Goal: Transaction & Acquisition: Book appointment/travel/reservation

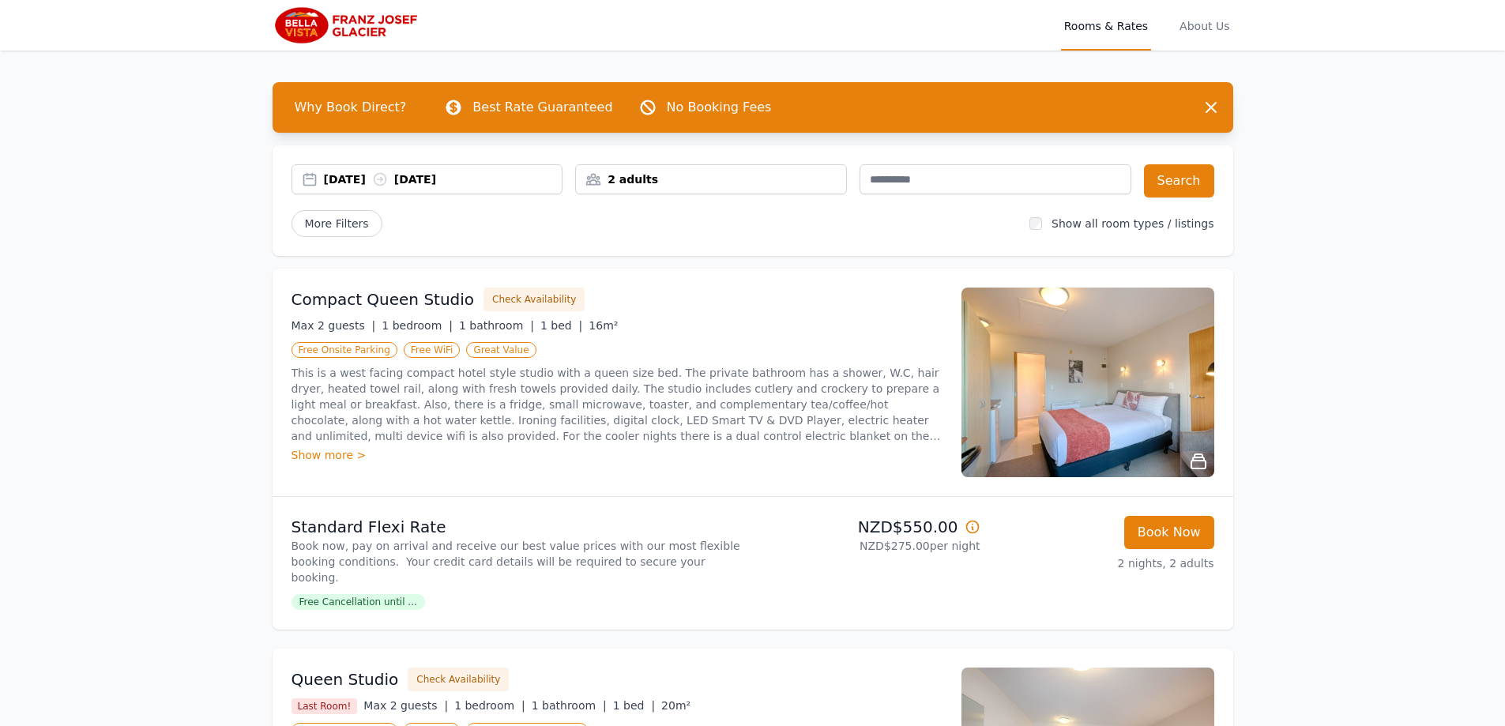
click at [413, 174] on div "[DATE] [DATE]" at bounding box center [443, 179] width 239 height 16
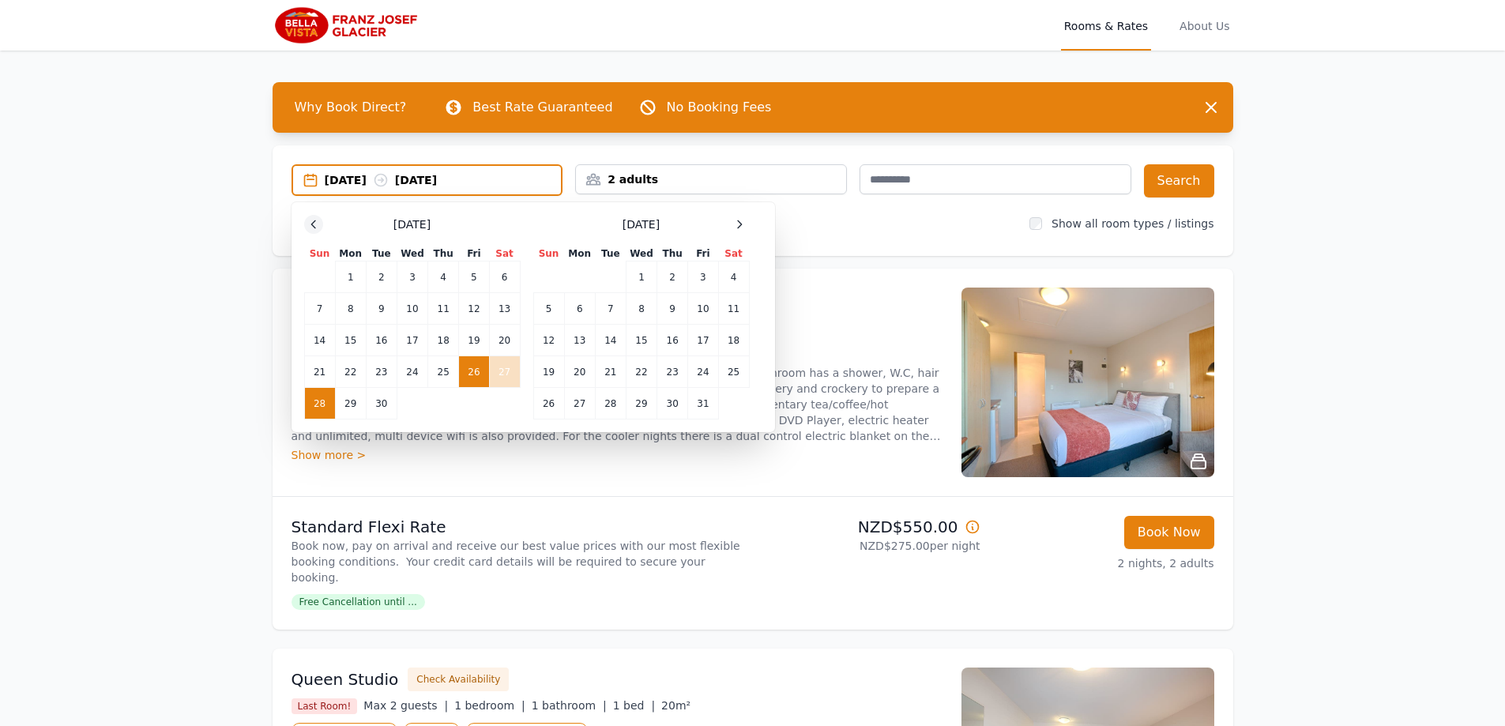
click at [317, 223] on icon at bounding box center [313, 224] width 13 height 13
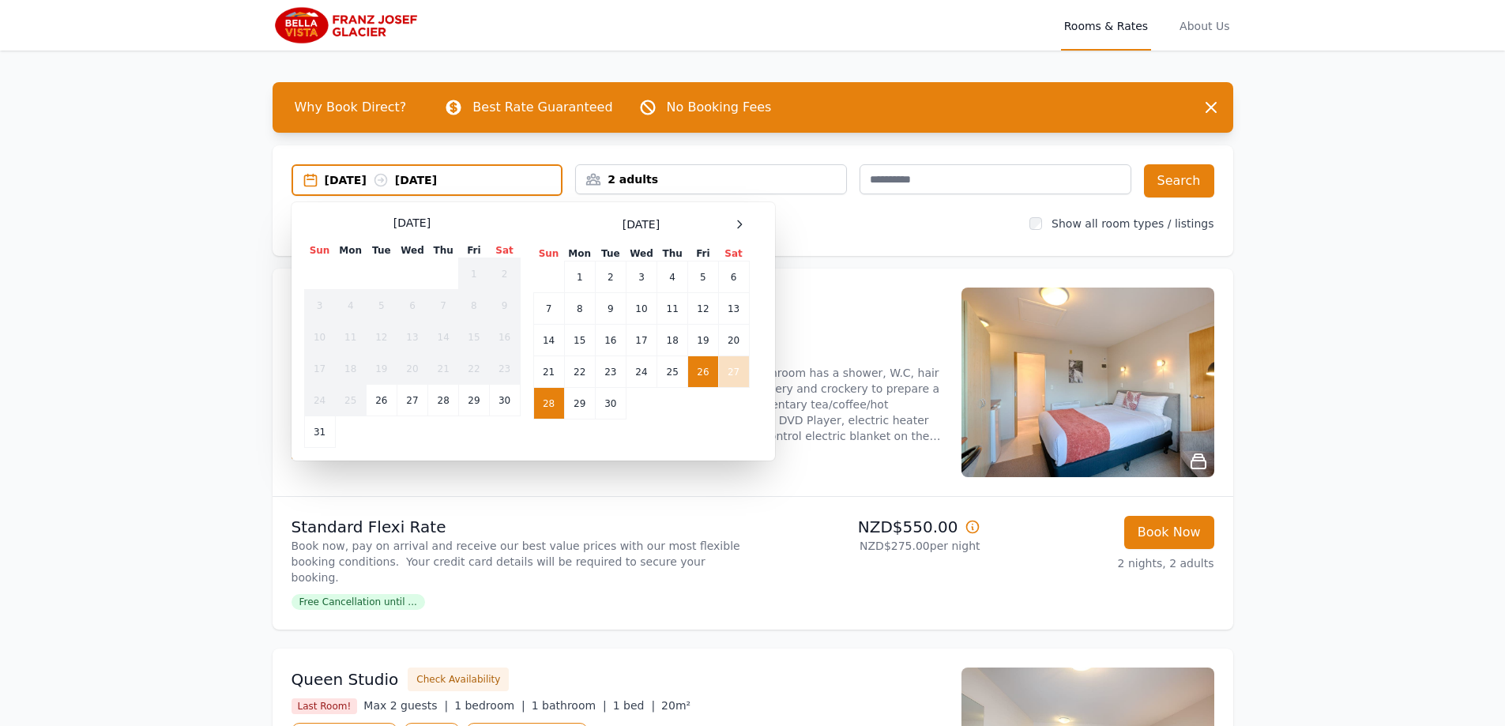
click at [707, 371] on td "26" at bounding box center [703, 372] width 30 height 32
click at [725, 367] on td "27" at bounding box center [733, 372] width 31 height 32
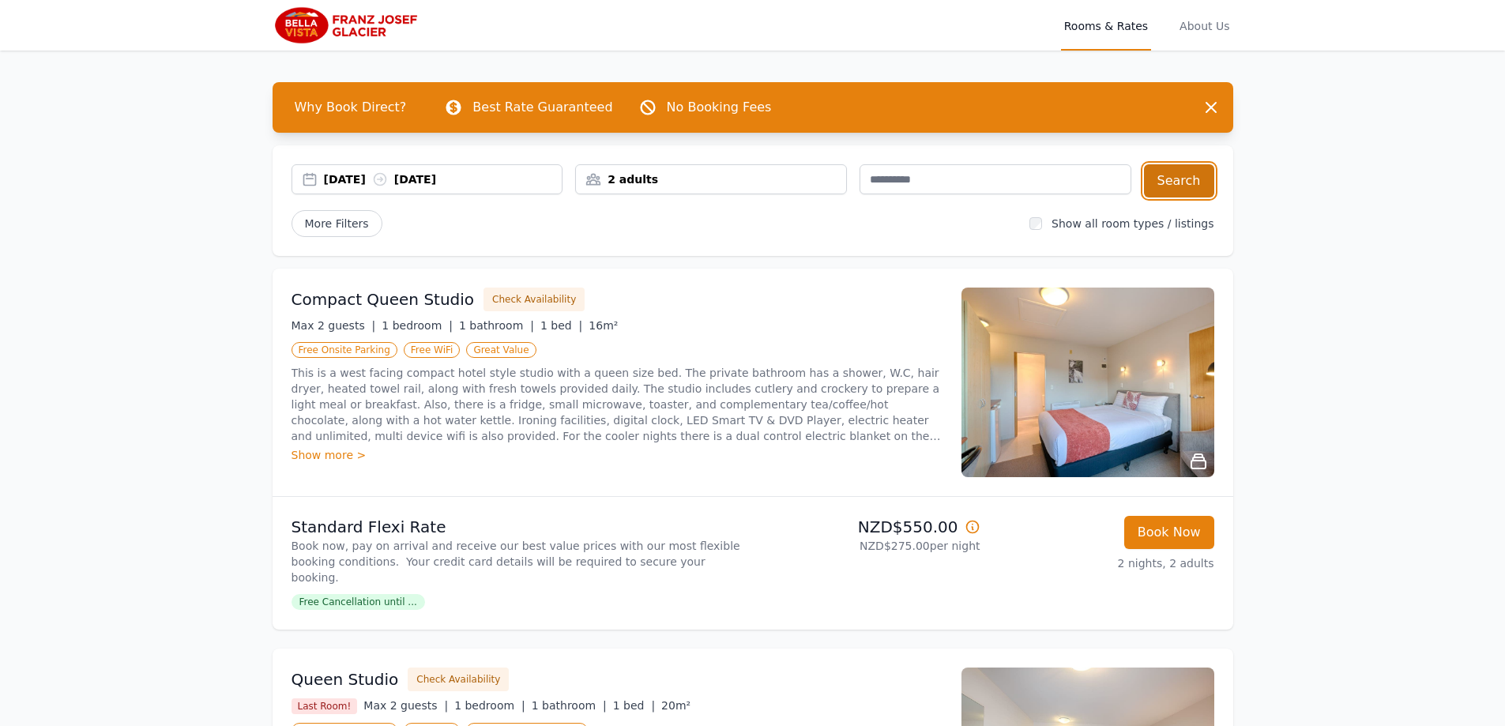
click at [1179, 182] on button "Search" at bounding box center [1179, 180] width 70 height 33
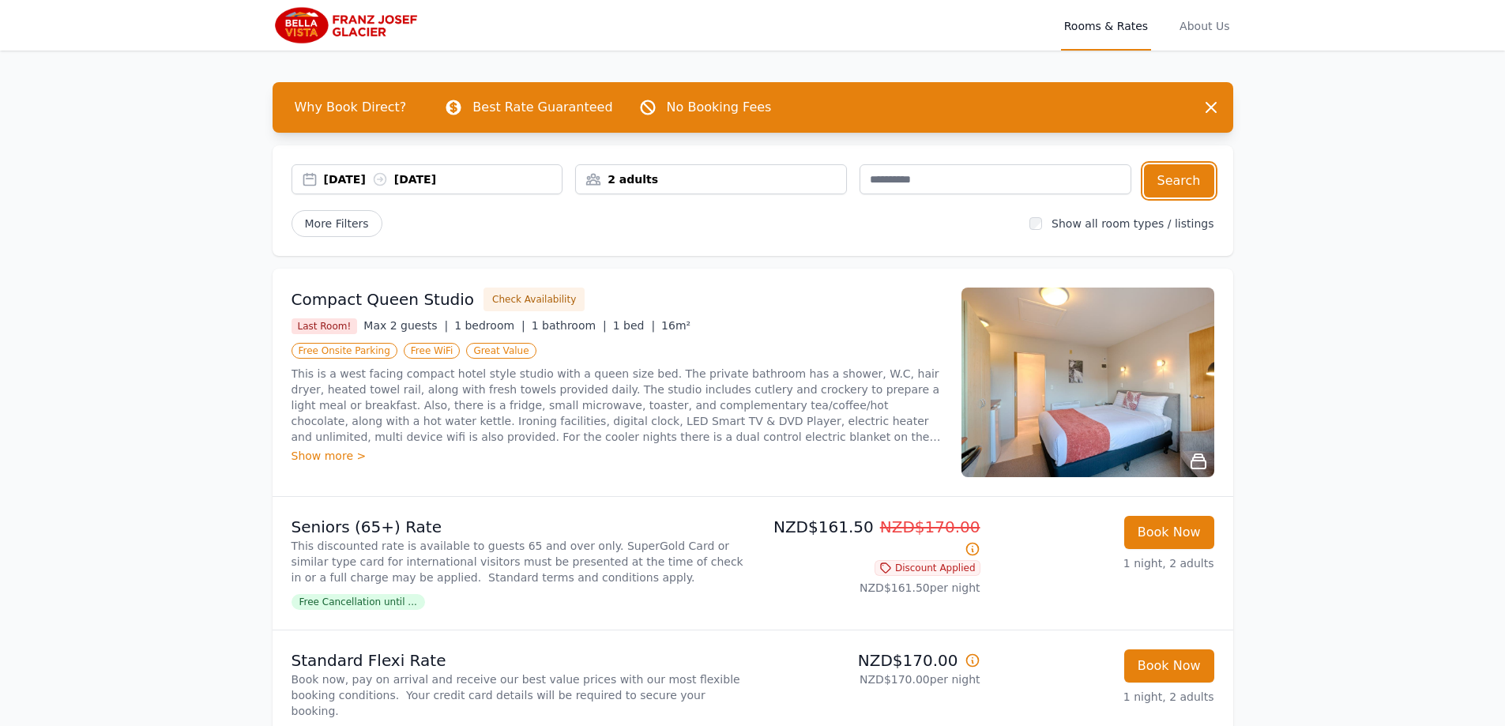
click at [456, 176] on div "[DATE] [DATE]" at bounding box center [443, 179] width 239 height 16
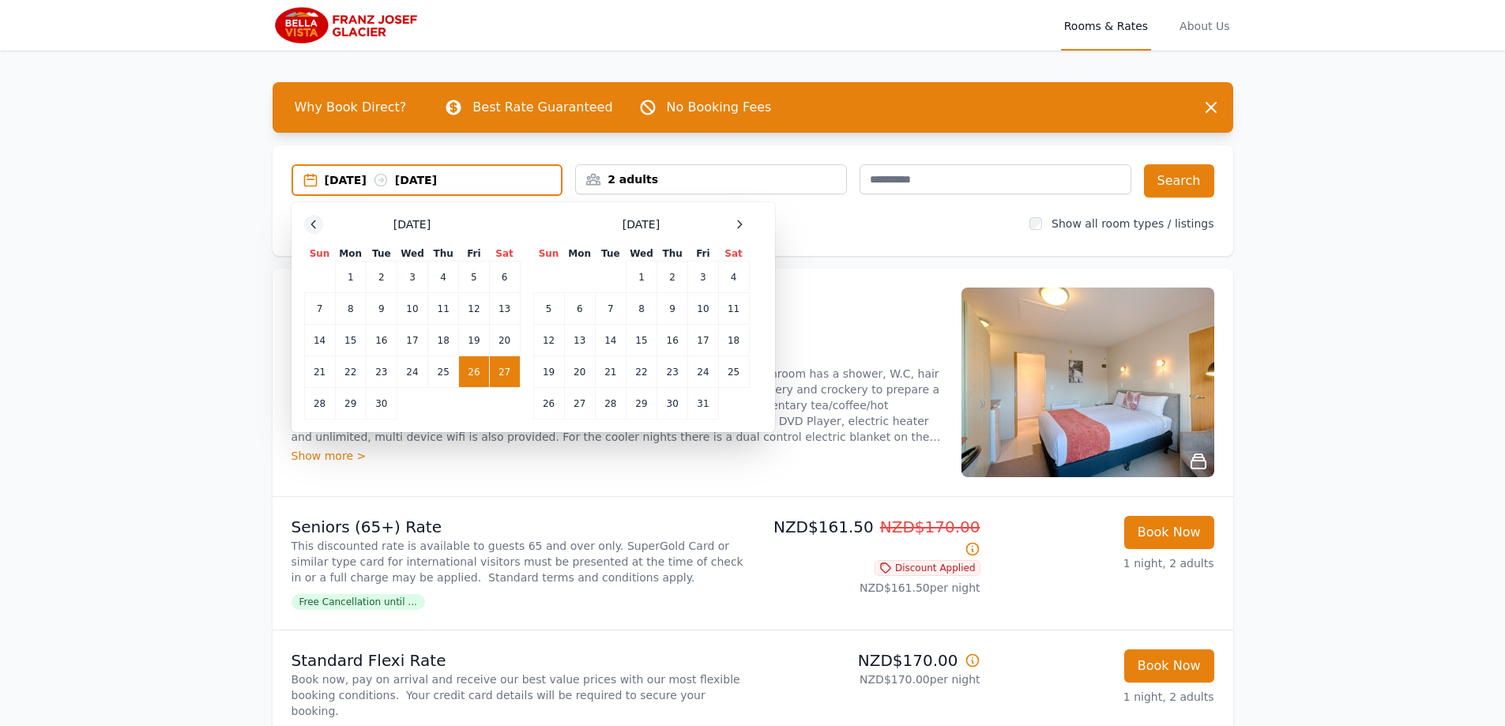
click at [312, 218] on icon at bounding box center [313, 224] width 13 height 13
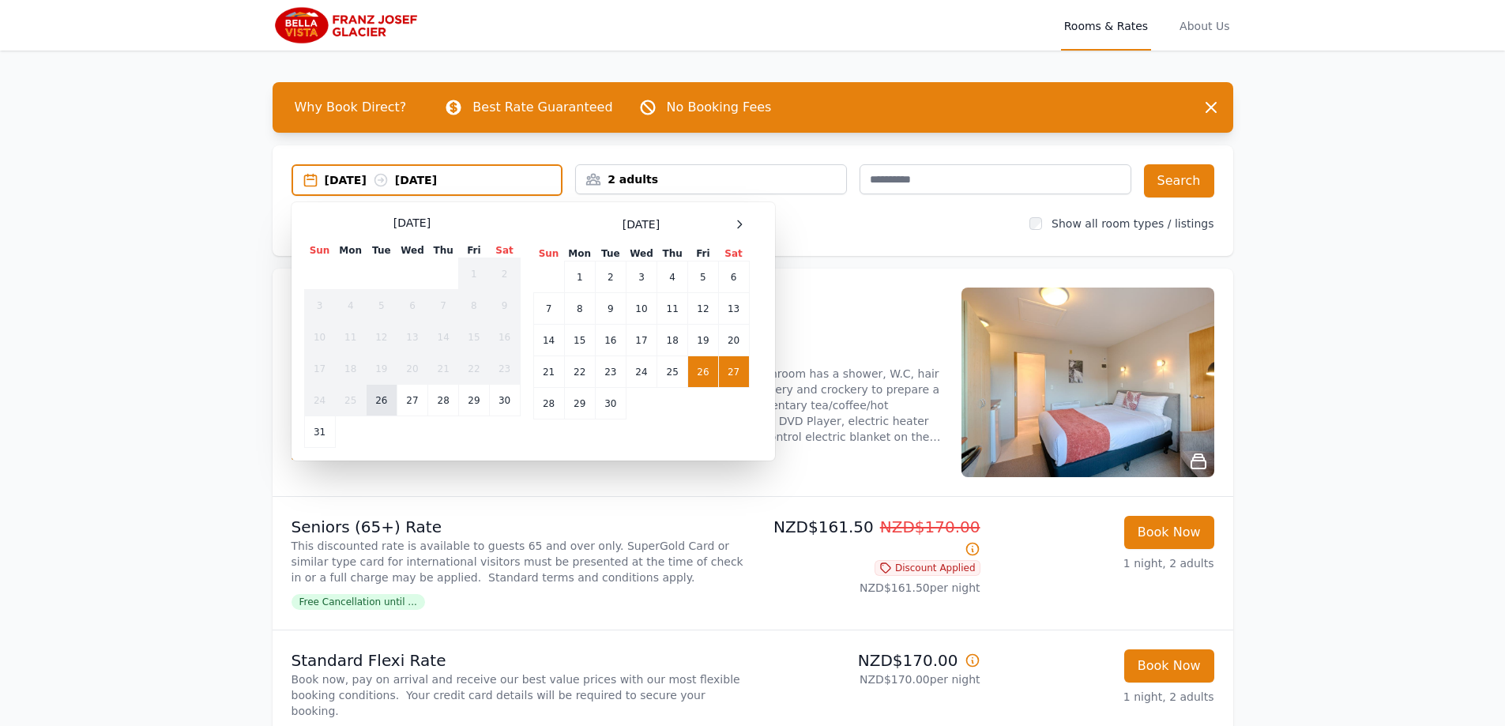
click at [385, 400] on td "26" at bounding box center [381, 401] width 31 height 32
click at [403, 396] on td "27" at bounding box center [412, 401] width 31 height 32
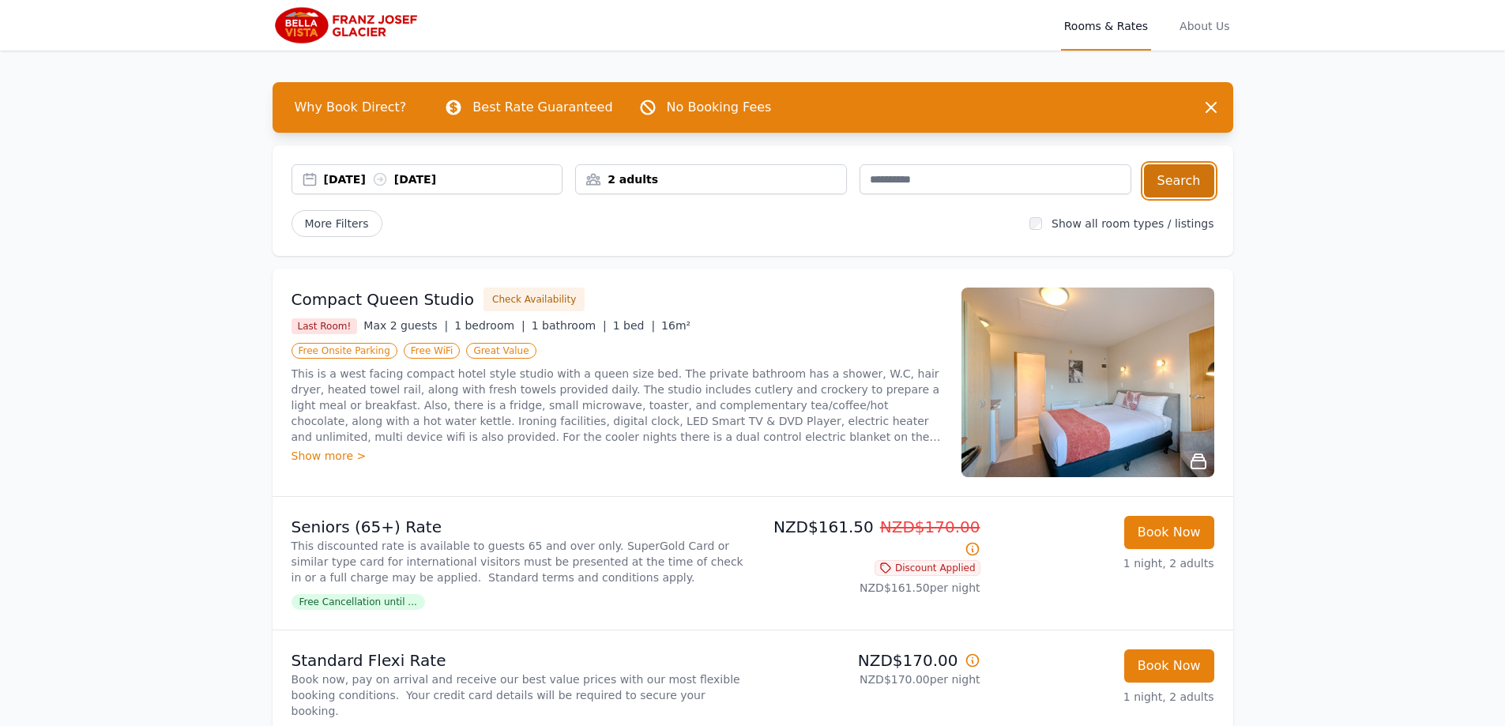
click at [1173, 181] on button "Search" at bounding box center [1179, 180] width 70 height 33
